Goal: Information Seeking & Learning: Understand process/instructions

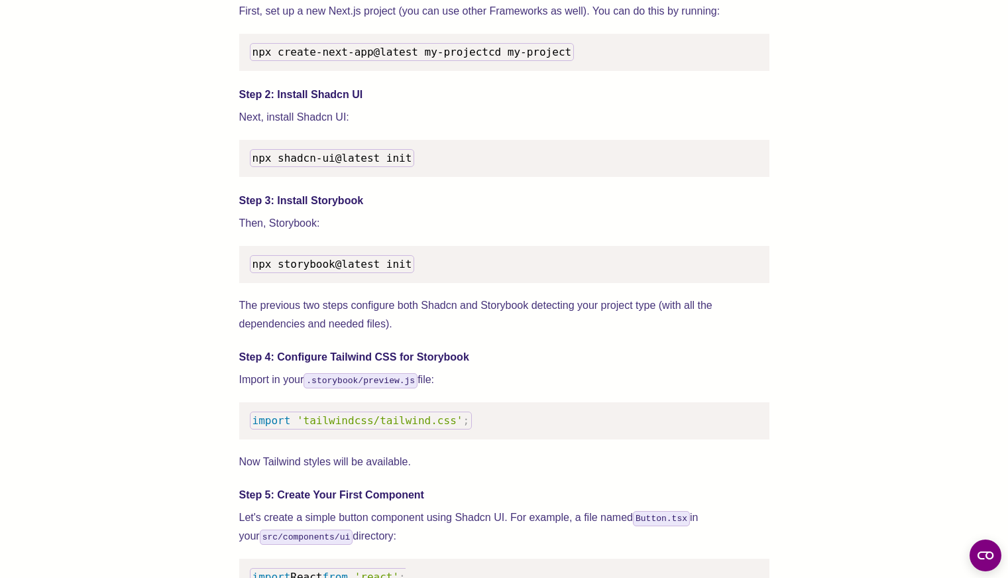
scroll to position [1392, 0]
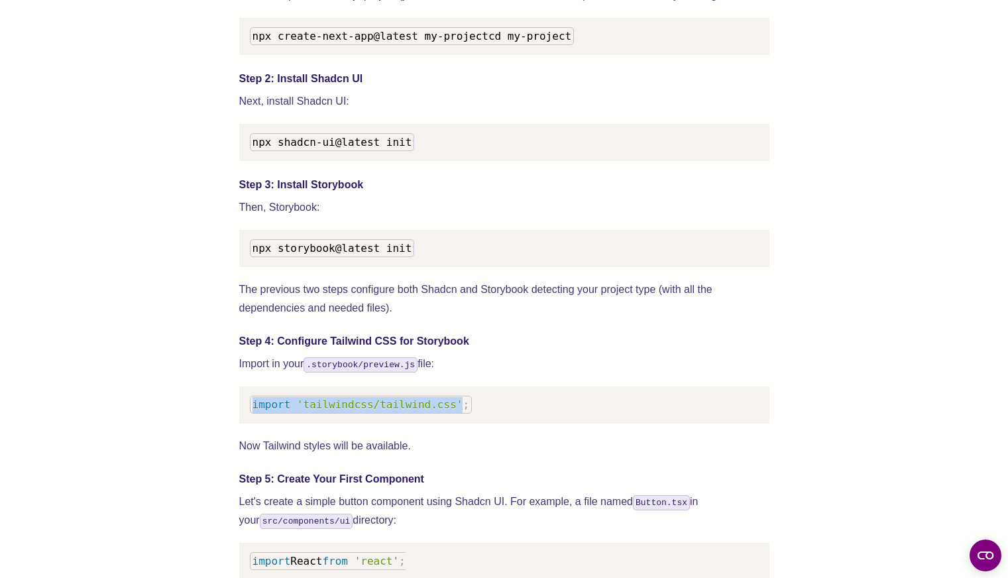
drag, startPoint x: 465, startPoint y: 423, endPoint x: 190, endPoint y: 423, distance: 275.0
copy code "import 'tailwindcss/tailwind.css'"
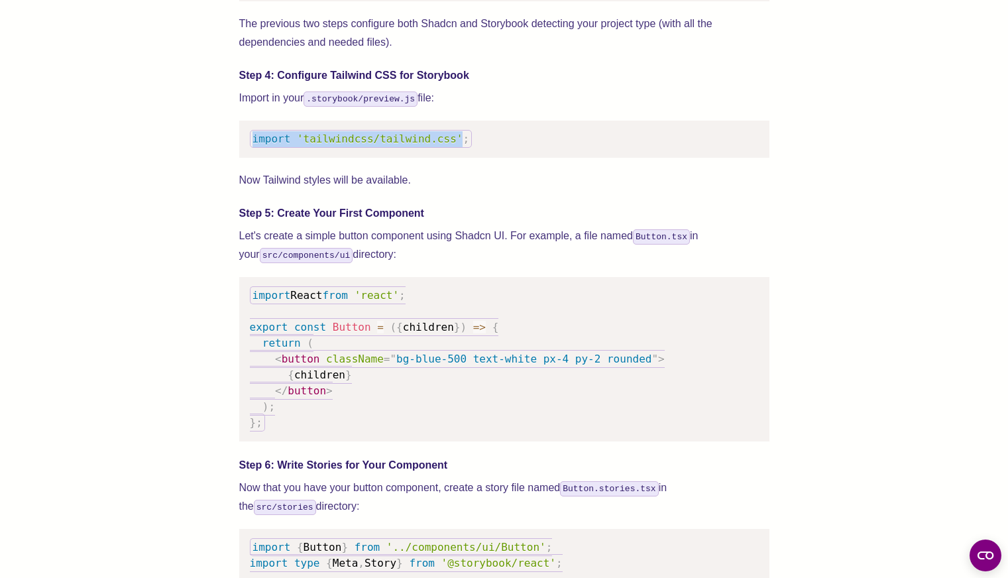
scroll to position [1655, 0]
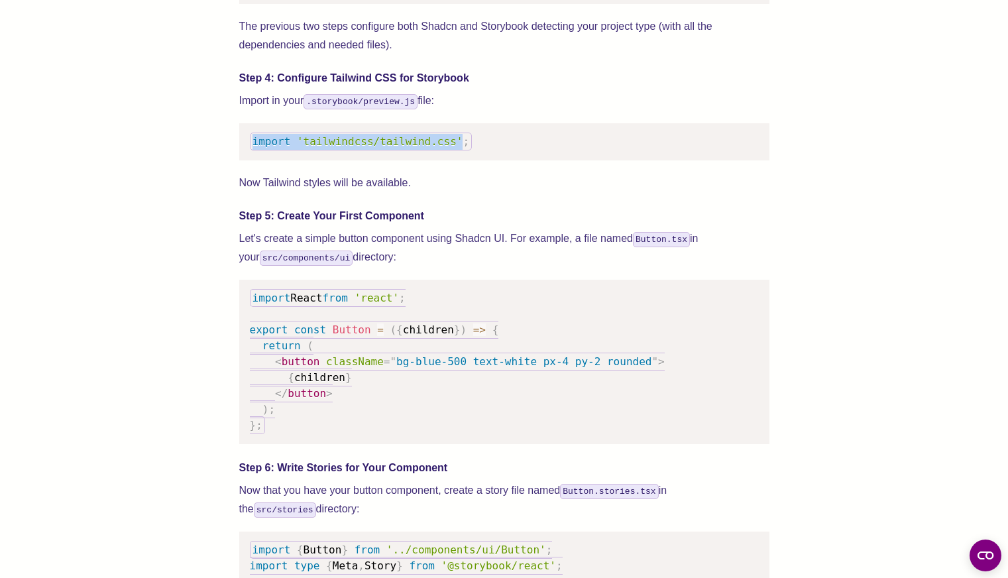
copy code "import 'tailwindcss/tailwind.css'"
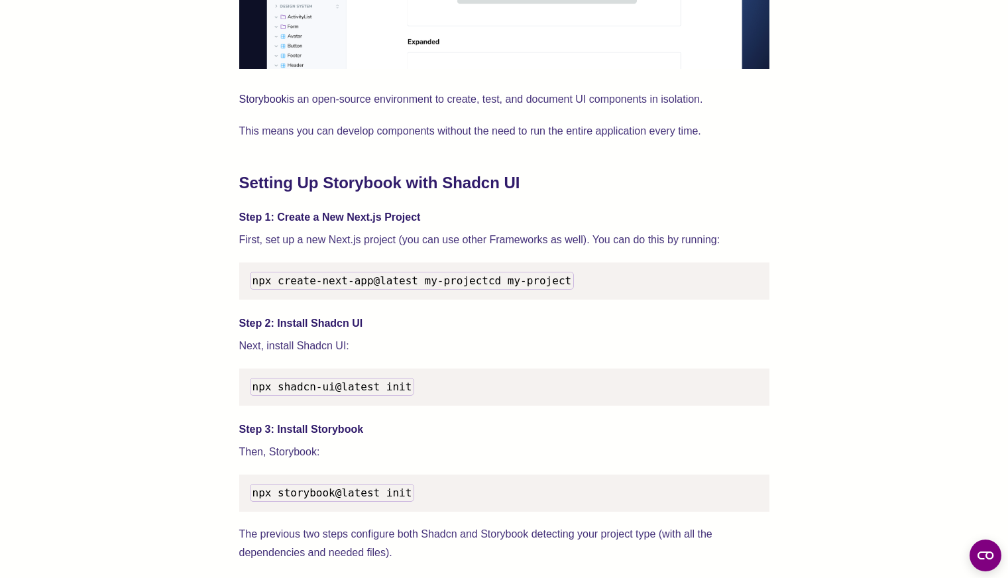
scroll to position [1157, 0]
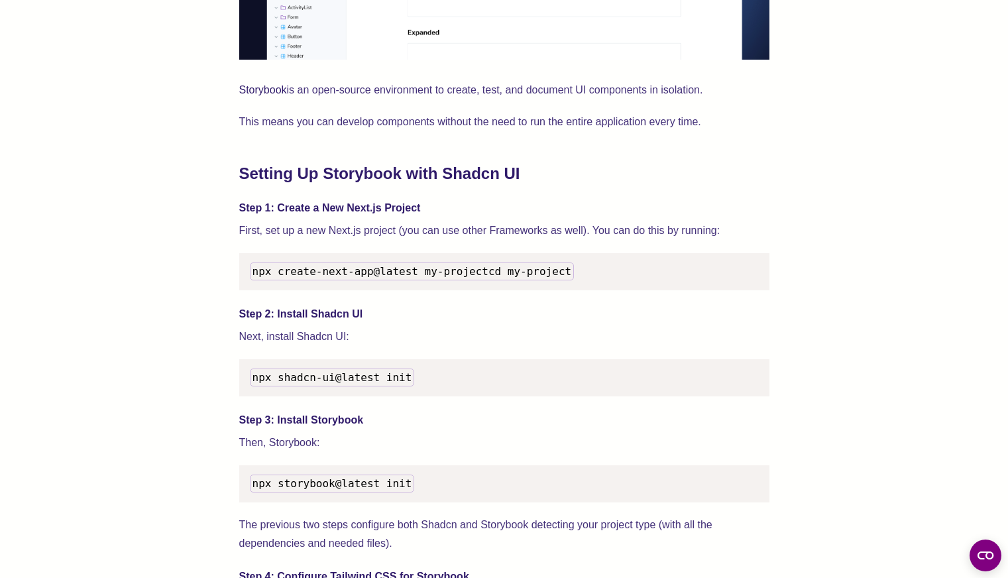
click at [410, 384] on span "npx shadcn-ui@latest init" at bounding box center [333, 377] width 160 height 13
drag, startPoint x: 410, startPoint y: 394, endPoint x: 278, endPoint y: 392, distance: 132.6
click at [278, 384] on span "npx shadcn-ui@latest init" at bounding box center [333, 377] width 160 height 13
copy span "shadcn-ui@latest init"
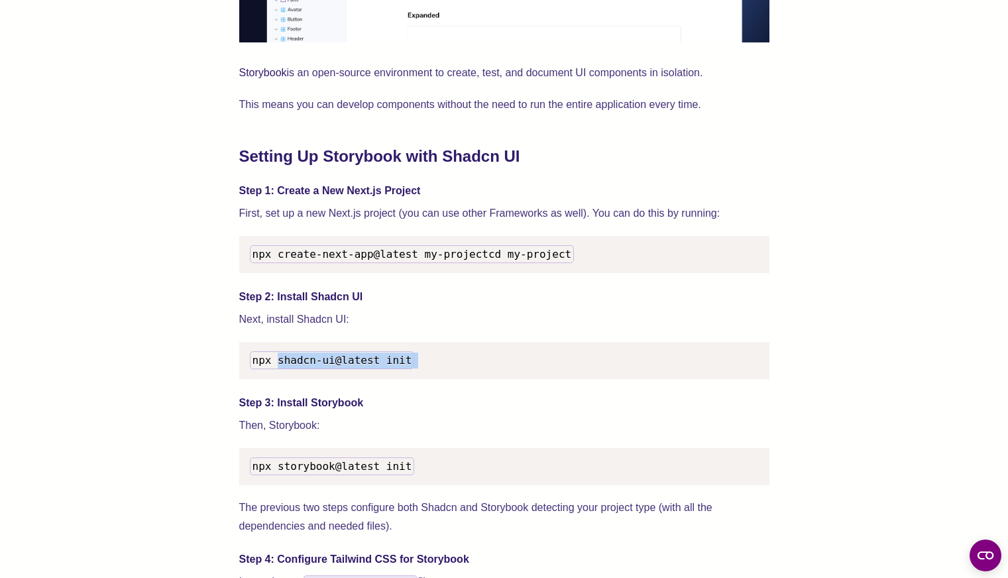
scroll to position [1177, 0]
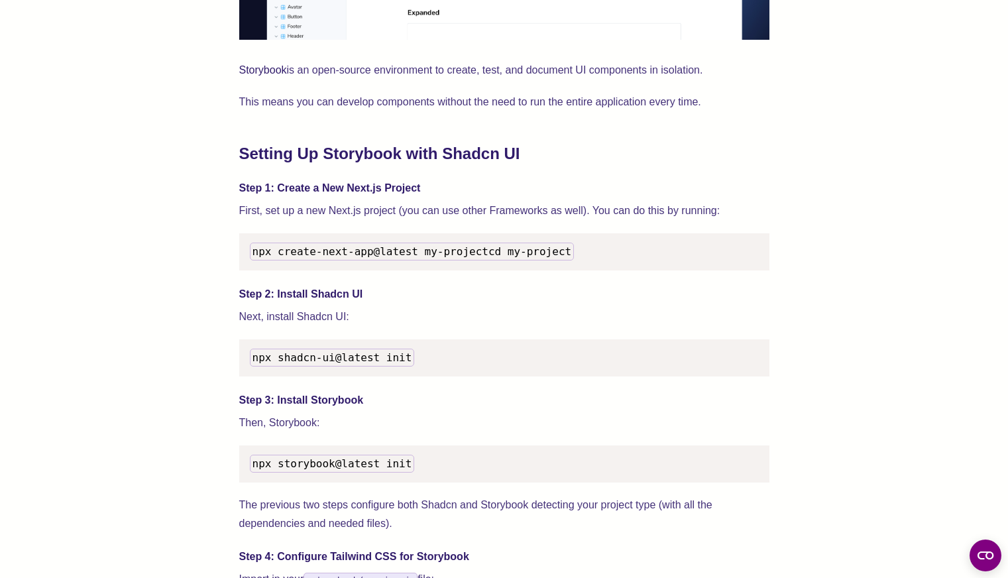
click at [273, 364] on span "npx shadcn-ui@latest init" at bounding box center [333, 357] width 160 height 13
drag, startPoint x: 251, startPoint y: 372, endPoint x: 407, endPoint y: 375, distance: 156.4
click at [407, 366] on code "npx shadcn-ui@latest init" at bounding box center [332, 358] width 165 height 18
copy span "npx shadcn-ui@latest ini"
